Goal: Task Accomplishment & Management: Manage account settings

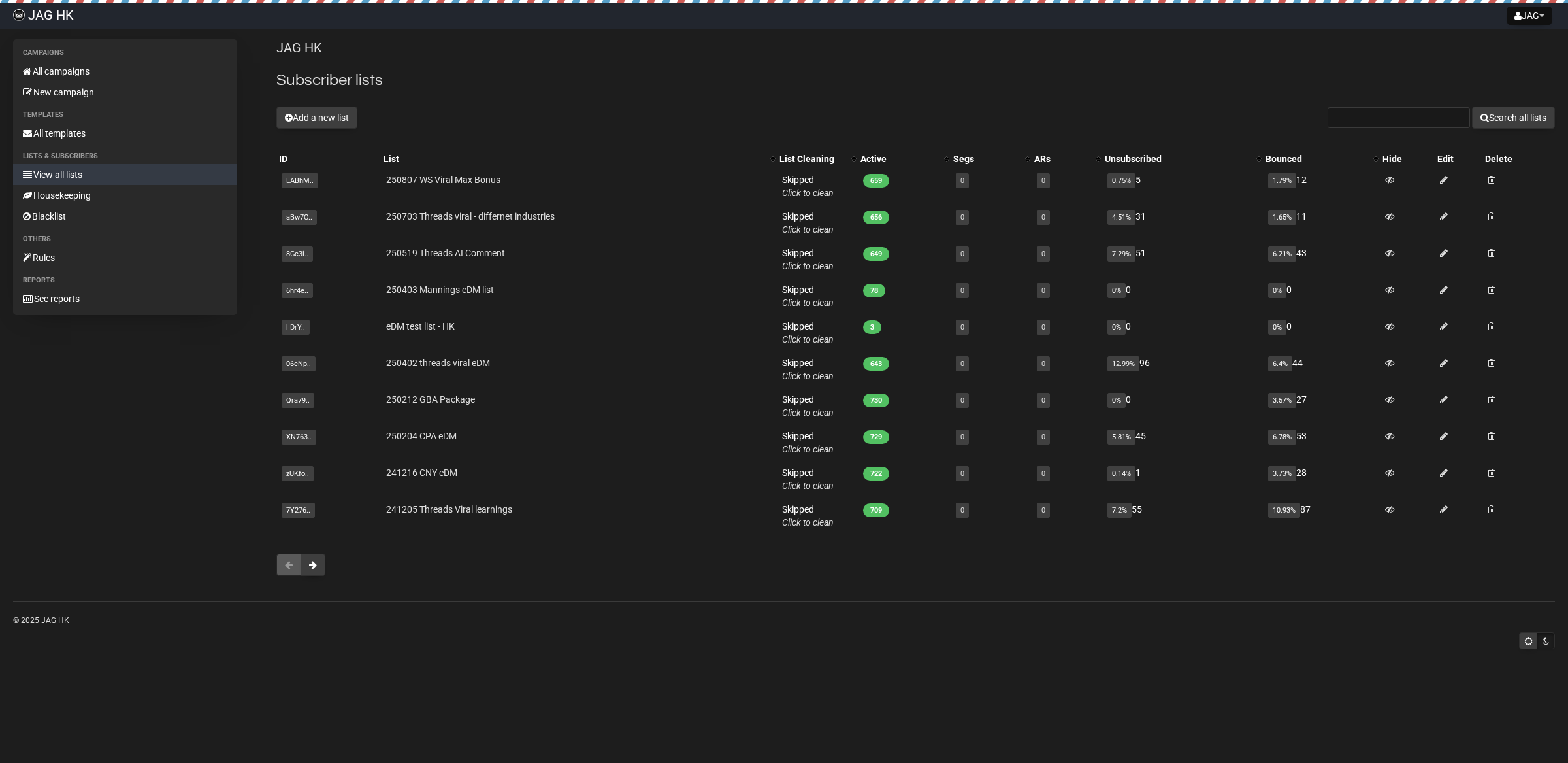
click at [329, 114] on button "Add a new list" at bounding box center [316, 118] width 81 height 22
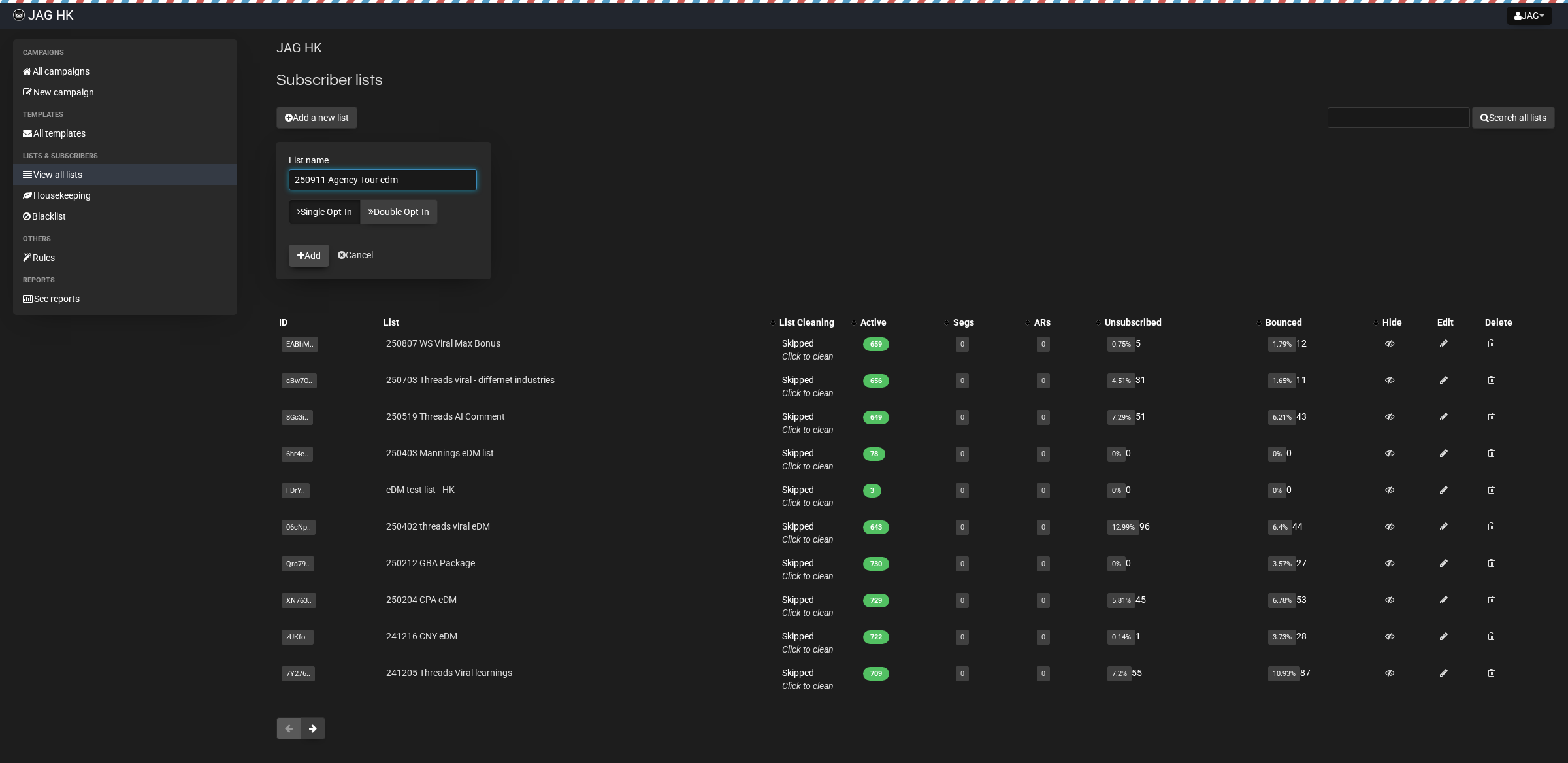
type input "250911 Agency Tour edm"
click at [316, 260] on button "Add" at bounding box center [309, 255] width 41 height 22
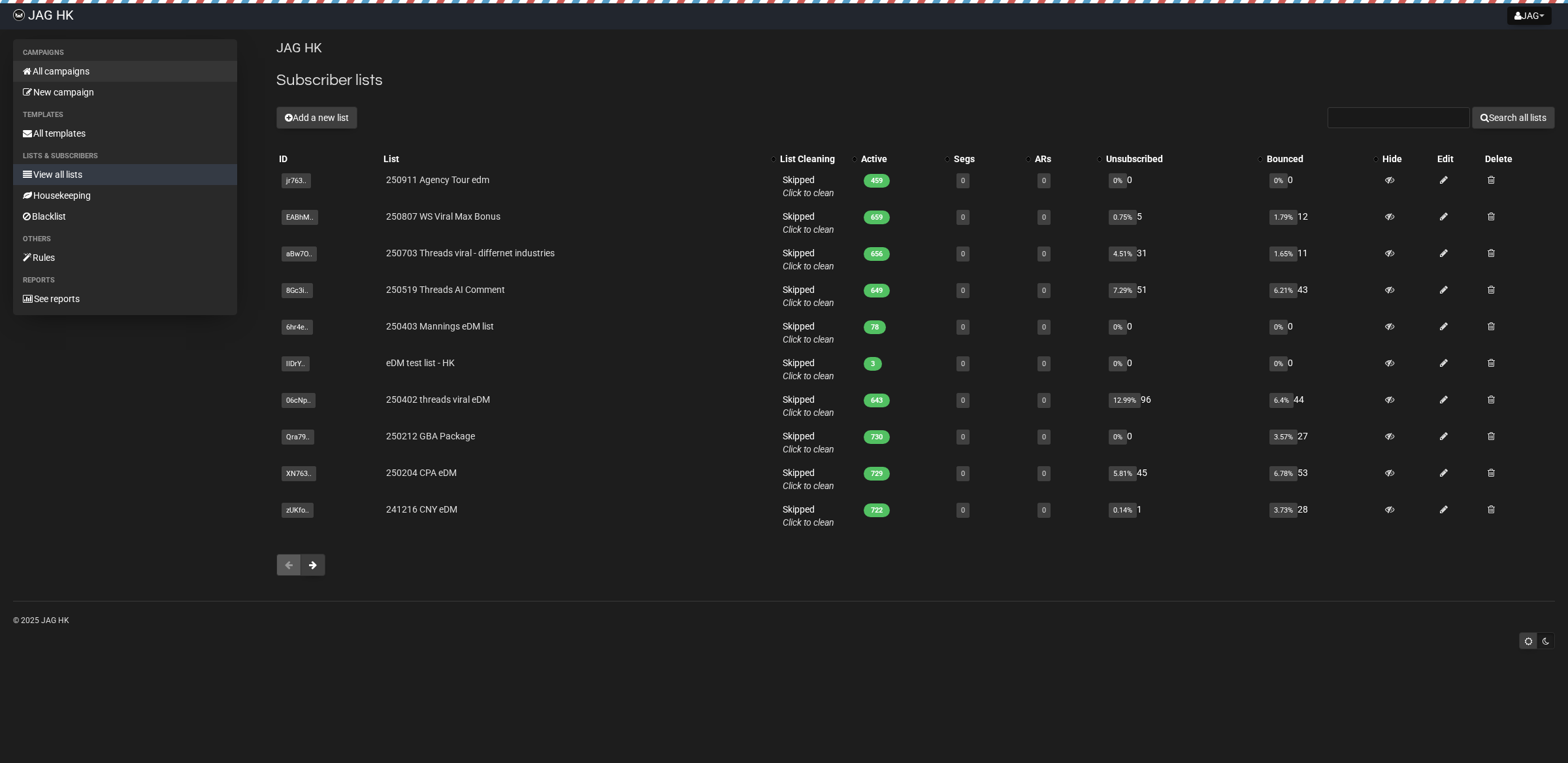
click at [64, 69] on link "All campaigns" at bounding box center [125, 71] width 224 height 21
